Goal: Task Accomplishment & Management: Manage account settings

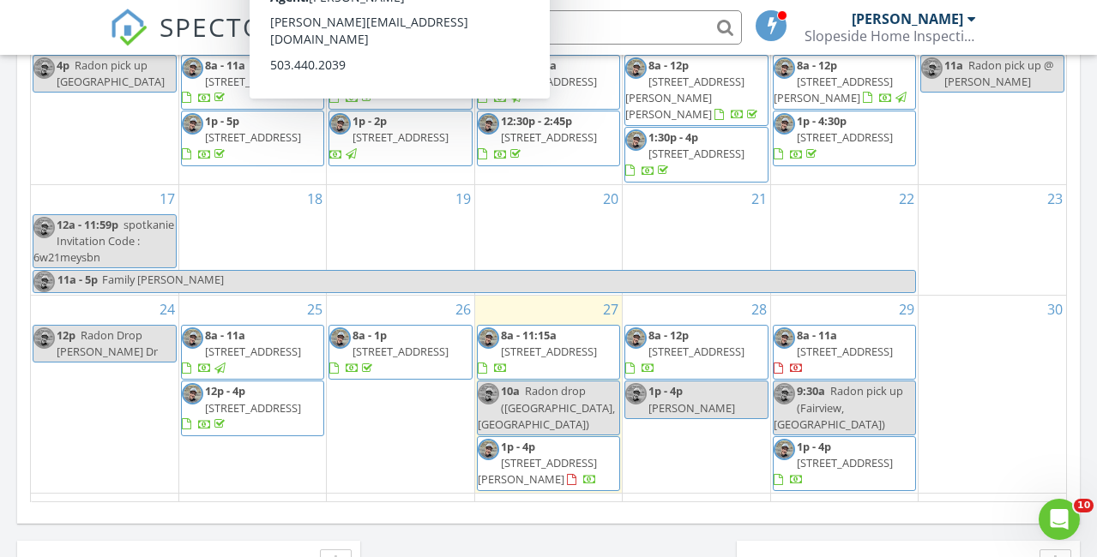
scroll to position [1094, 0]
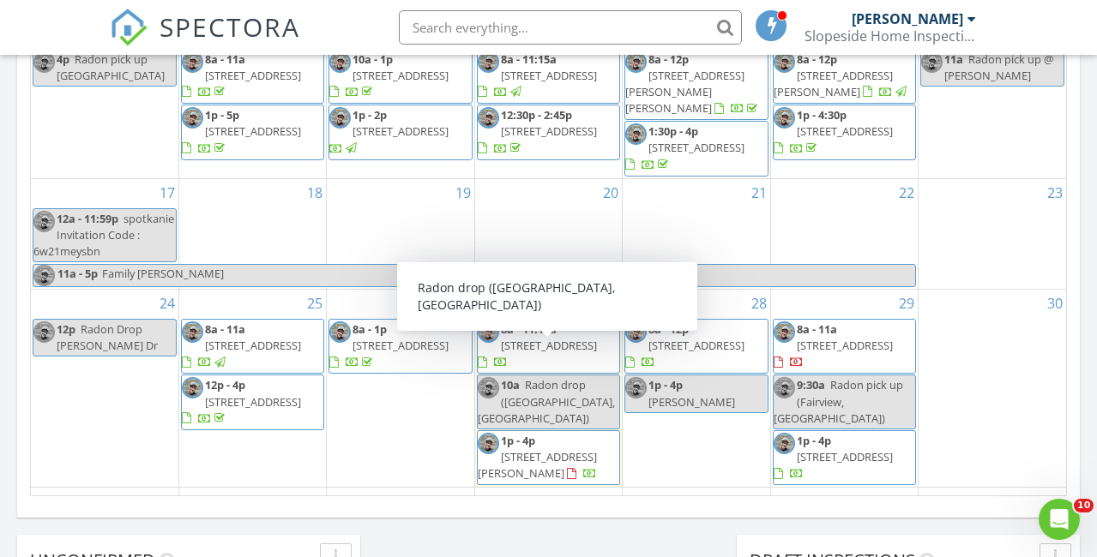
click at [550, 338] on span "[STREET_ADDRESS]" at bounding box center [549, 345] width 96 height 15
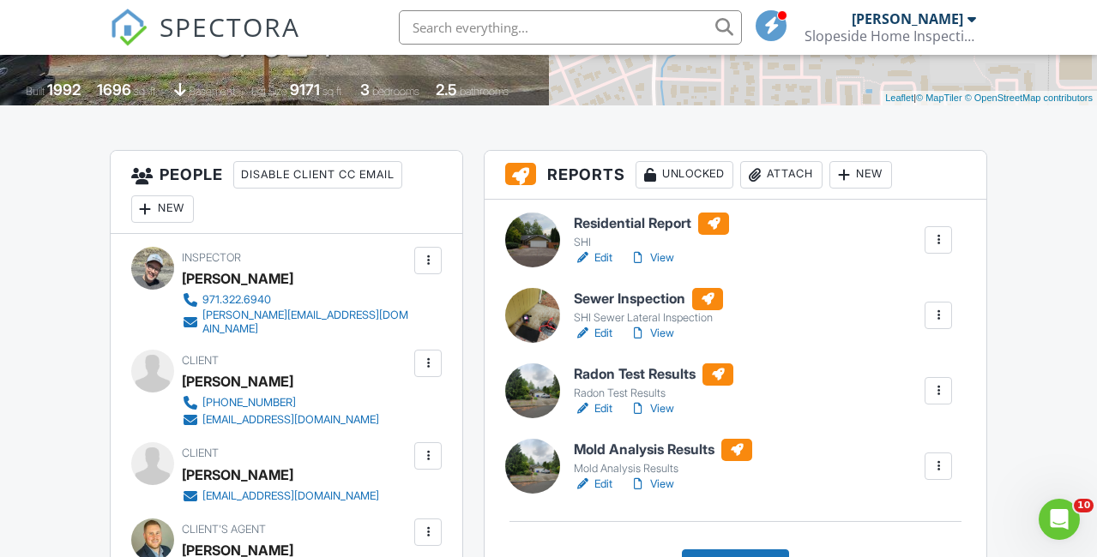
scroll to position [394, 0]
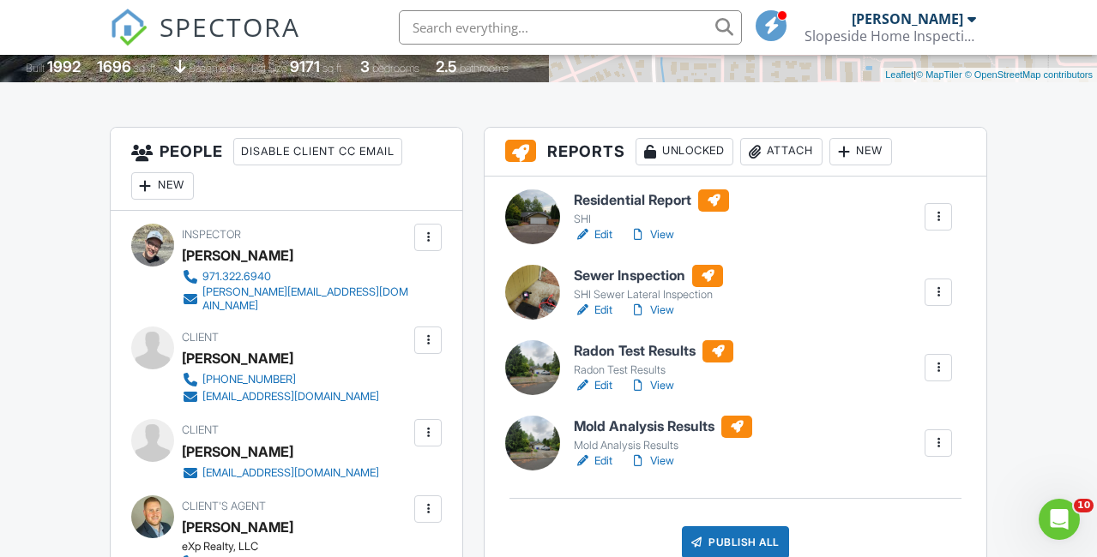
click at [604, 232] on link "Edit" at bounding box center [593, 234] width 39 height 17
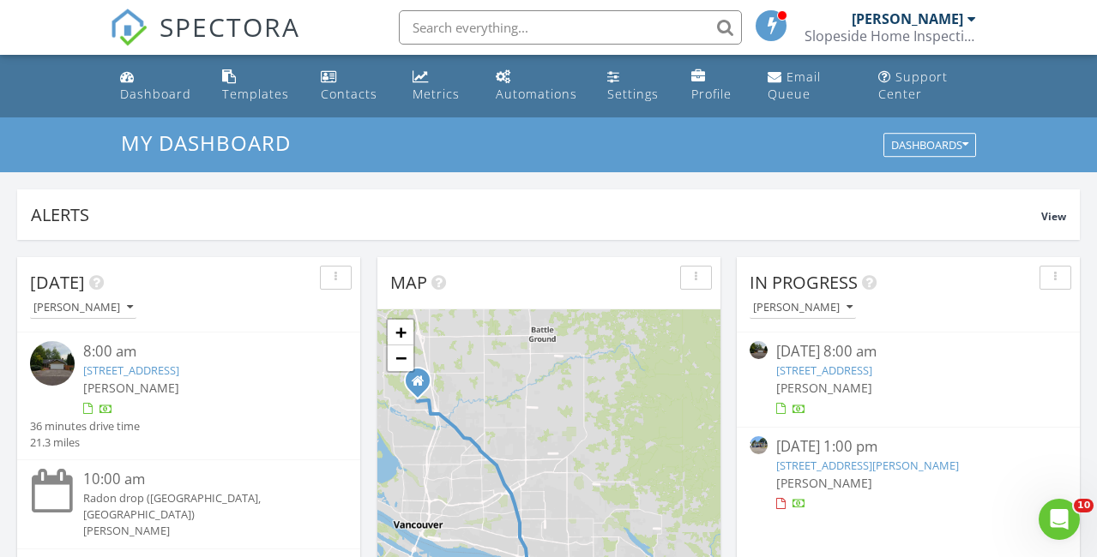
scroll to position [89, 0]
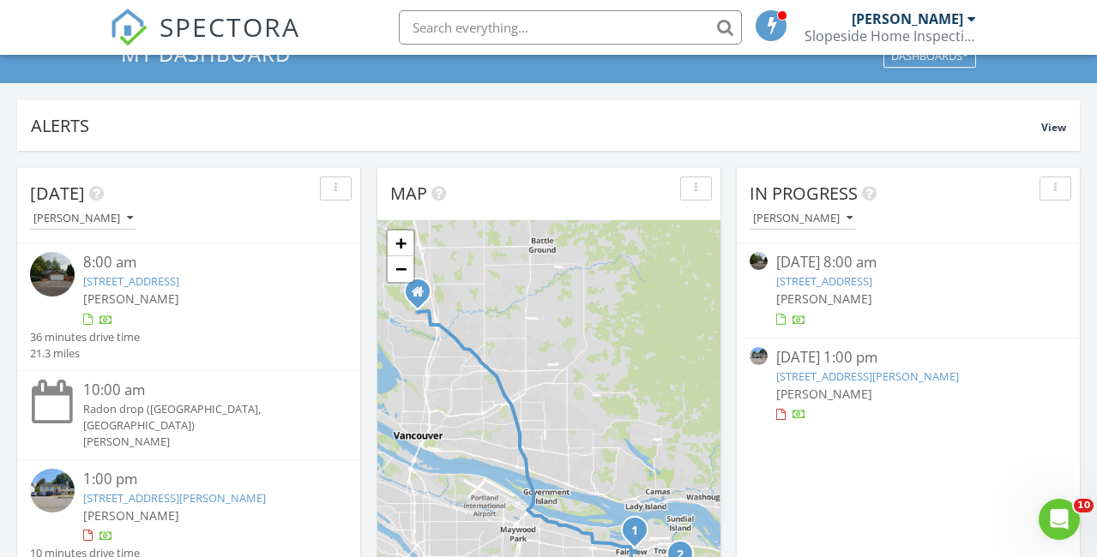
click at [820, 280] on link "205 Bridge St , Fairview, OR 97024" at bounding box center [824, 280] width 96 height 15
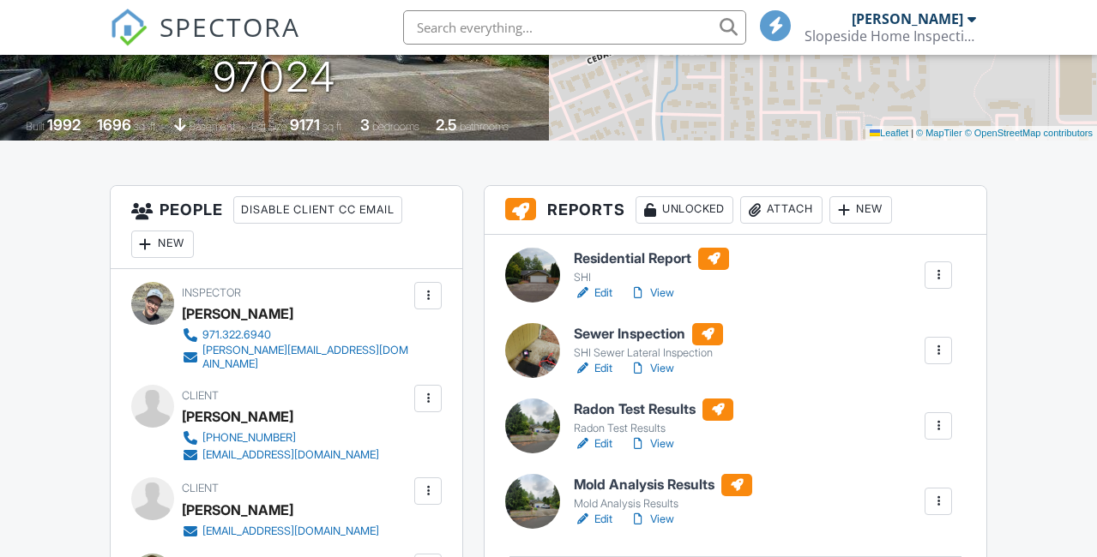
scroll to position [335, 0]
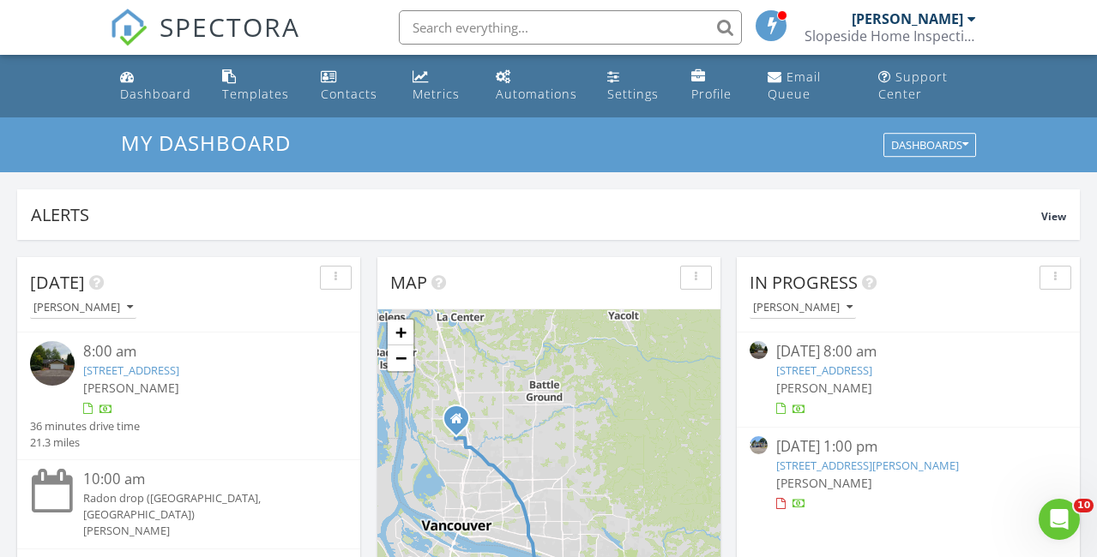
click at [793, 368] on link "[STREET_ADDRESS]" at bounding box center [824, 370] width 96 height 15
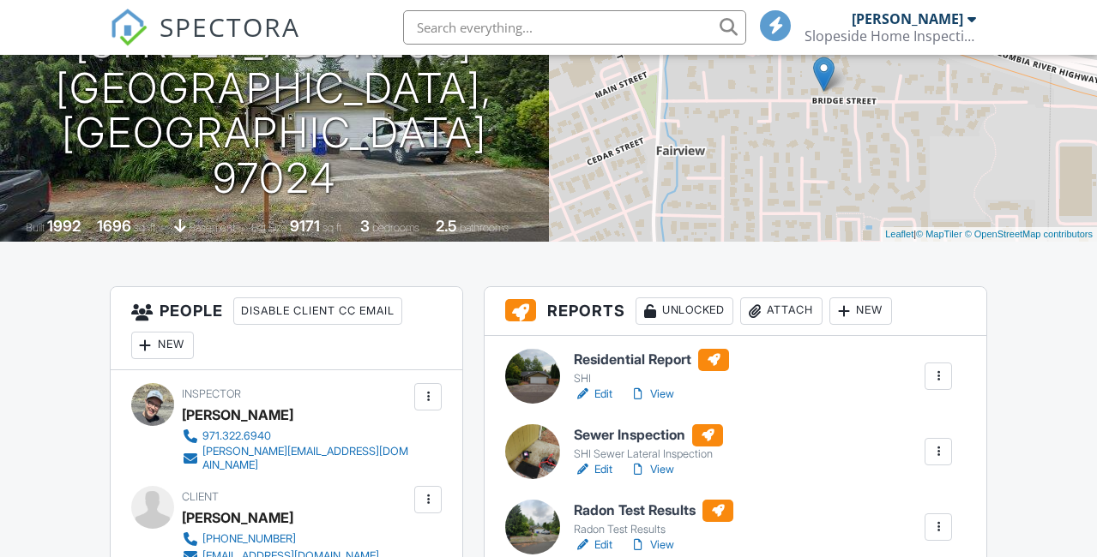
scroll to position [399, 0]
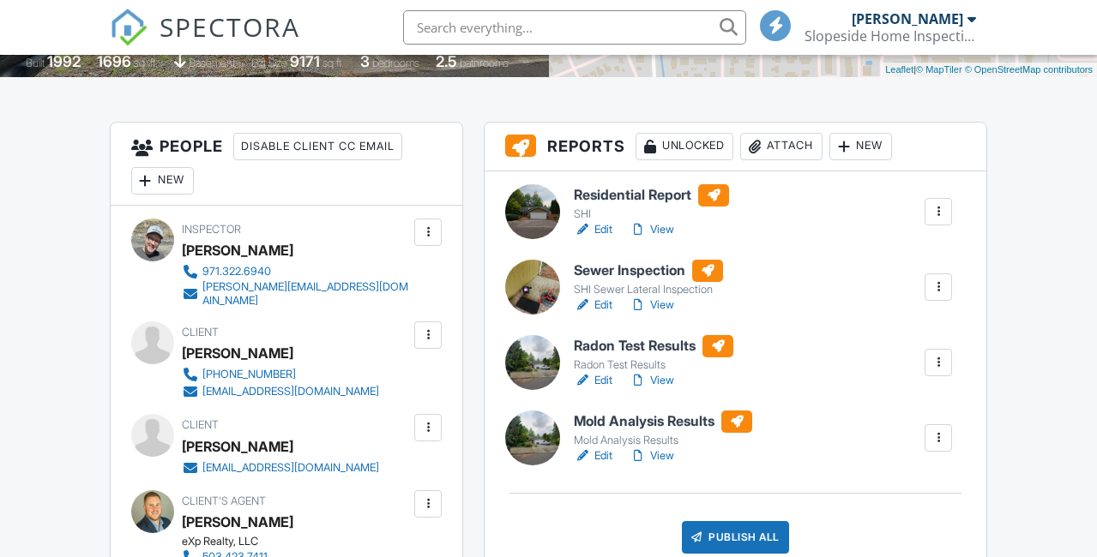
click at [667, 226] on link "View" at bounding box center [651, 229] width 45 height 17
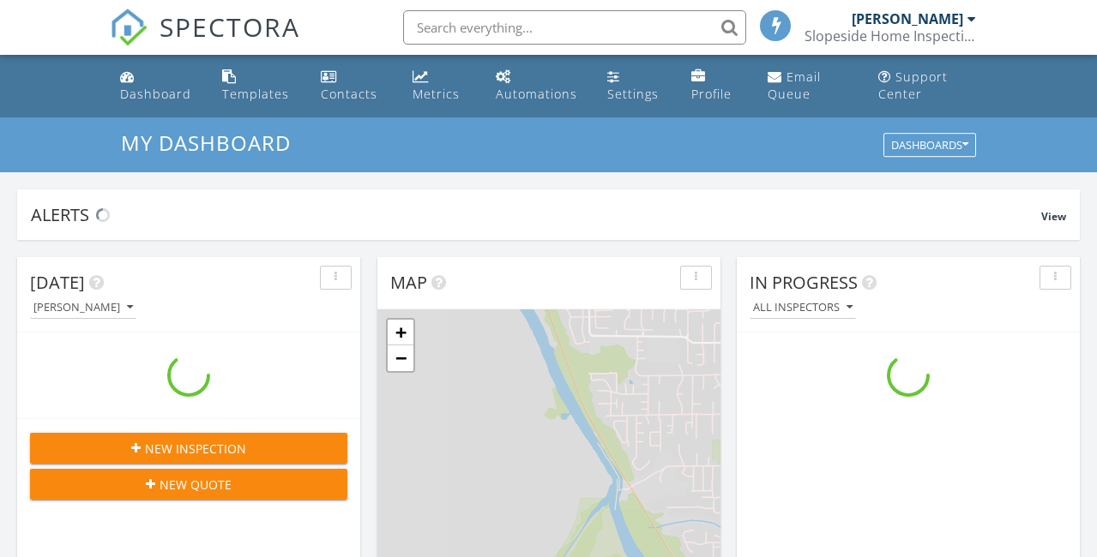
scroll to position [1561, 1097]
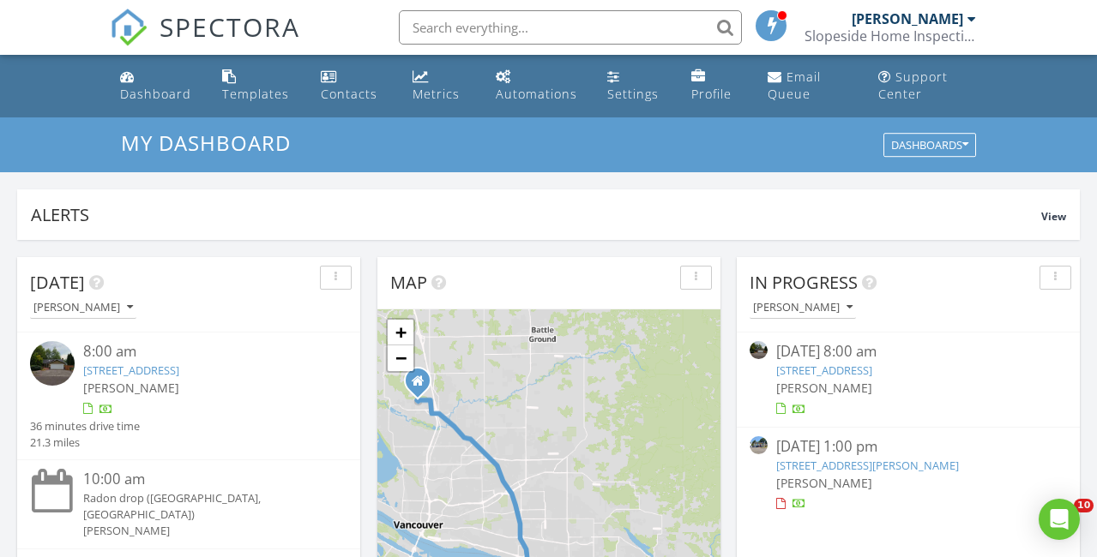
click at [791, 366] on link "[STREET_ADDRESS]" at bounding box center [824, 370] width 96 height 15
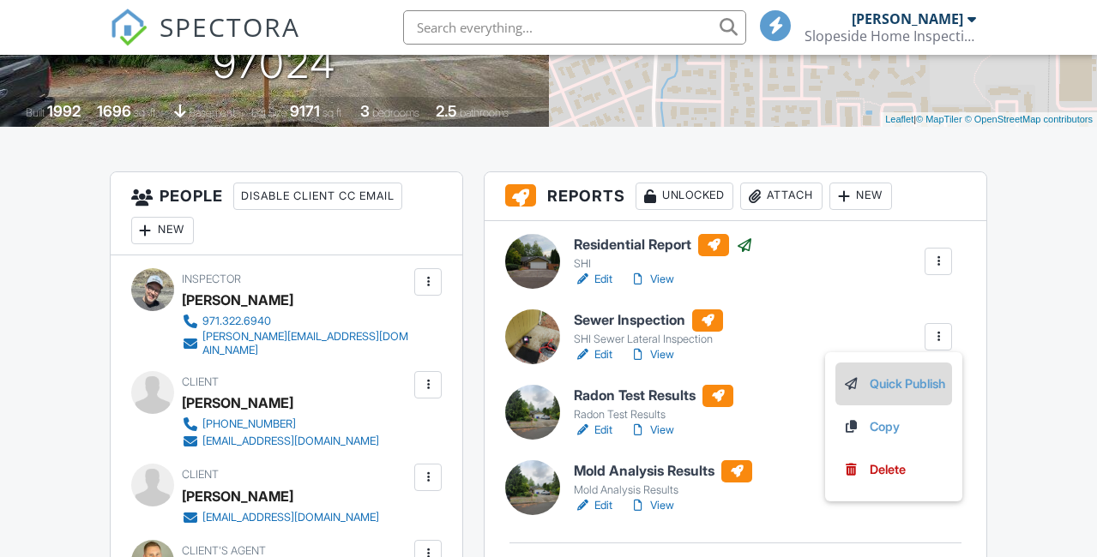
click at [895, 375] on link "Quick Publish" at bounding box center [893, 384] width 103 height 19
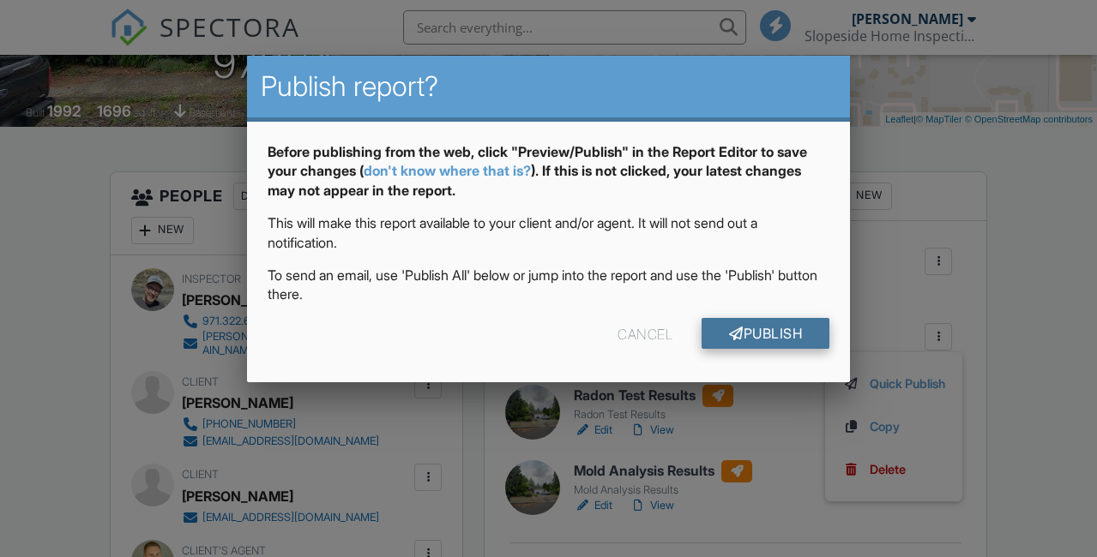
click at [804, 326] on link "Publish" at bounding box center [765, 333] width 128 height 31
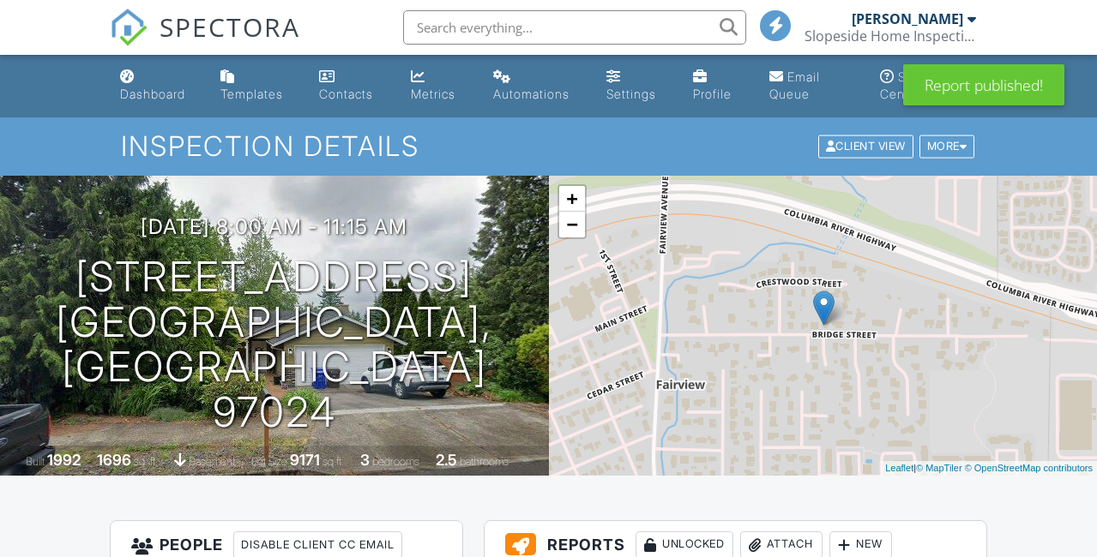
click at [255, 21] on span "SPECTORA" at bounding box center [229, 27] width 141 height 36
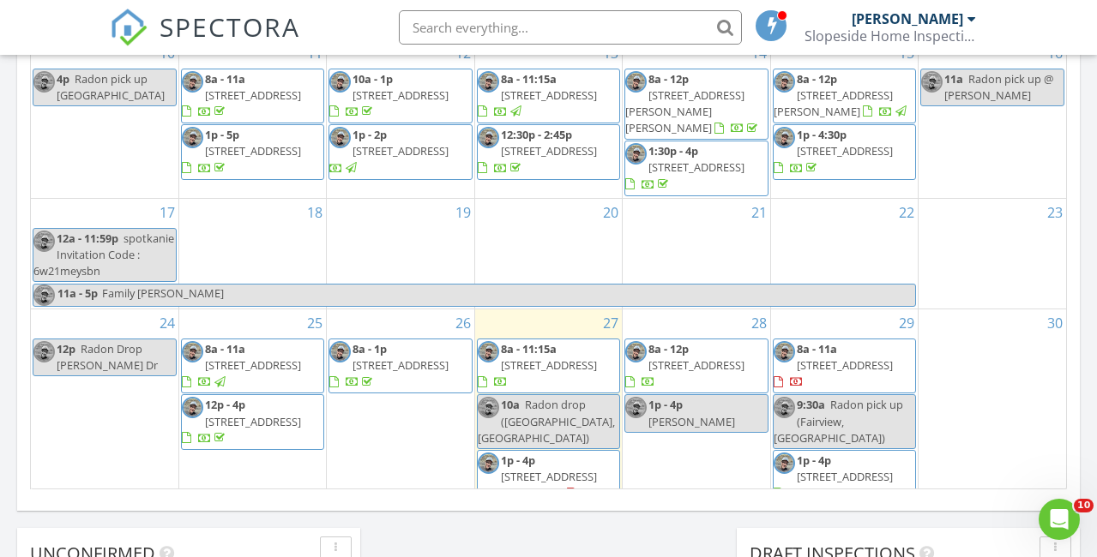
scroll to position [241, 0]
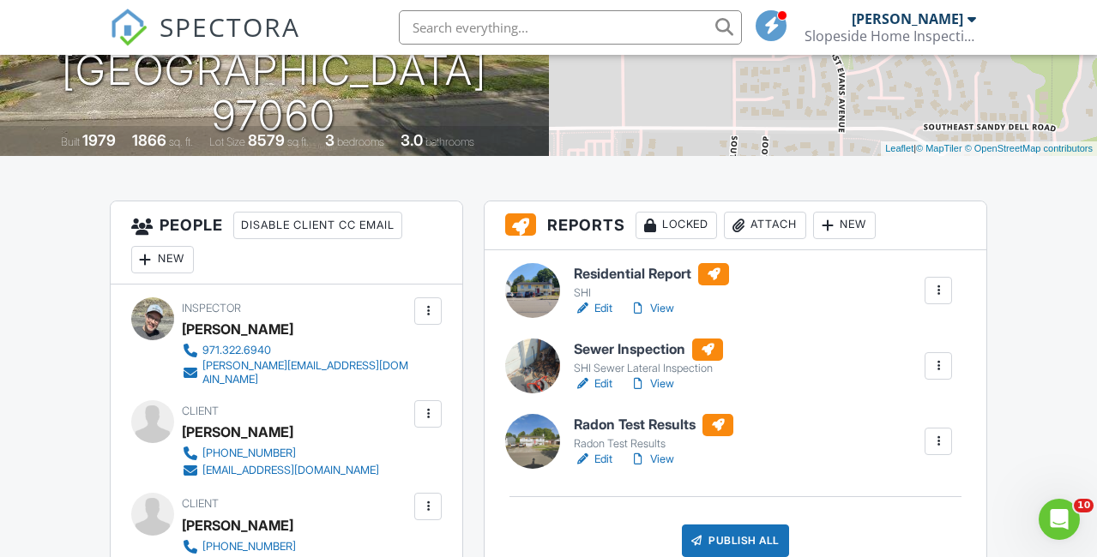
click at [602, 307] on link "Edit" at bounding box center [593, 308] width 39 height 17
